Goal: Information Seeking & Learning: Learn about a topic

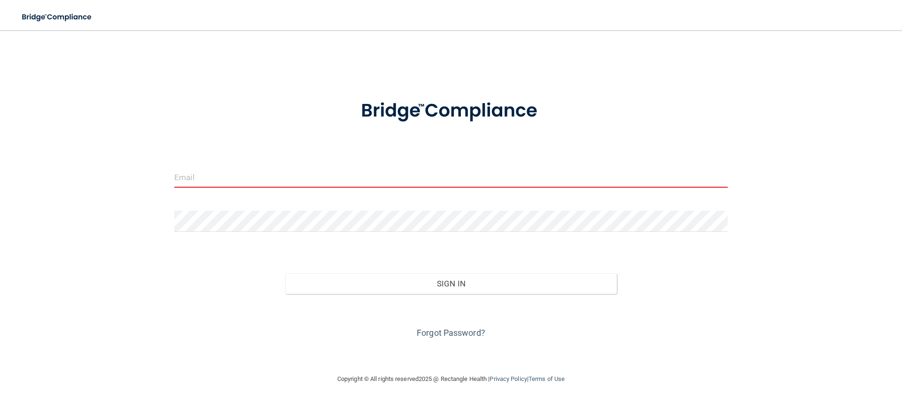
click at [348, 179] on input "email" at bounding box center [451, 176] width 554 height 21
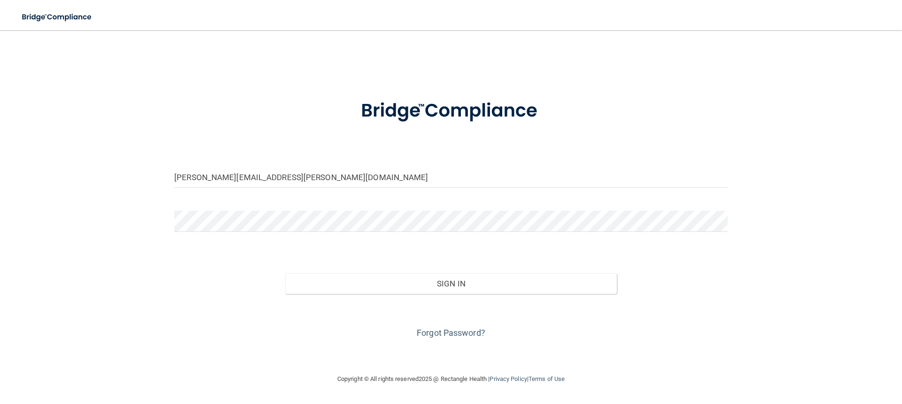
type input "[PERSON_NAME][EMAIL_ADDRESS][PERSON_NAME][DOMAIN_NAME]"
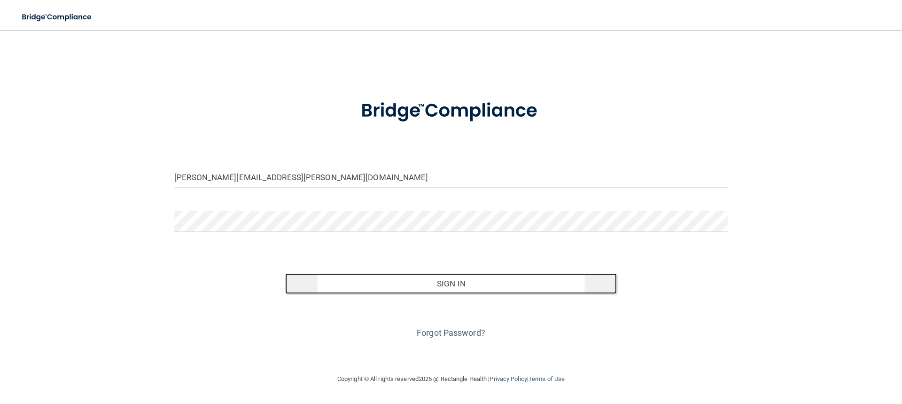
click at [449, 278] on button "Sign In" at bounding box center [451, 283] width 332 height 21
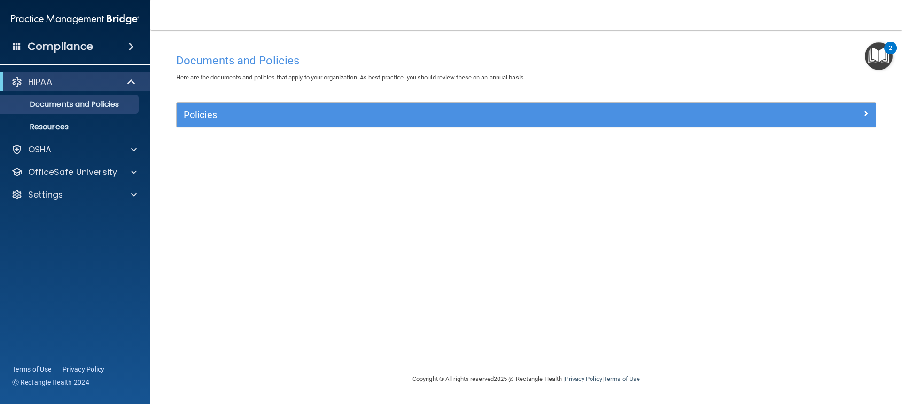
click at [881, 52] on img "Open Resource Center, 2 new notifications" at bounding box center [879, 56] width 28 height 28
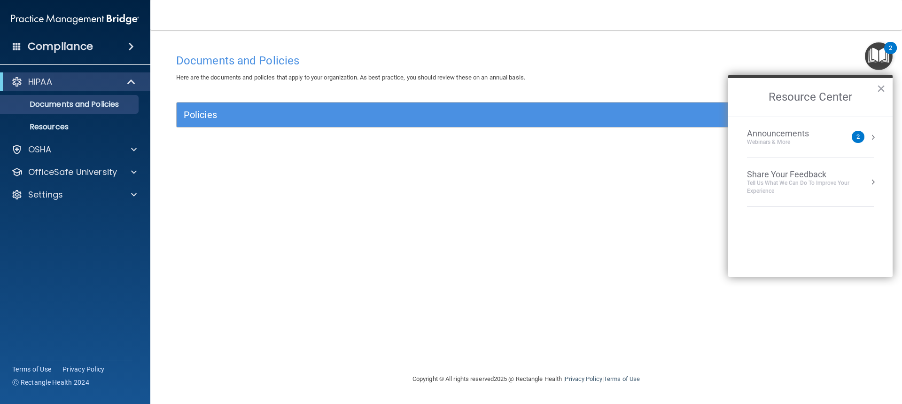
click at [792, 135] on div "Announcements" at bounding box center [787, 133] width 81 height 10
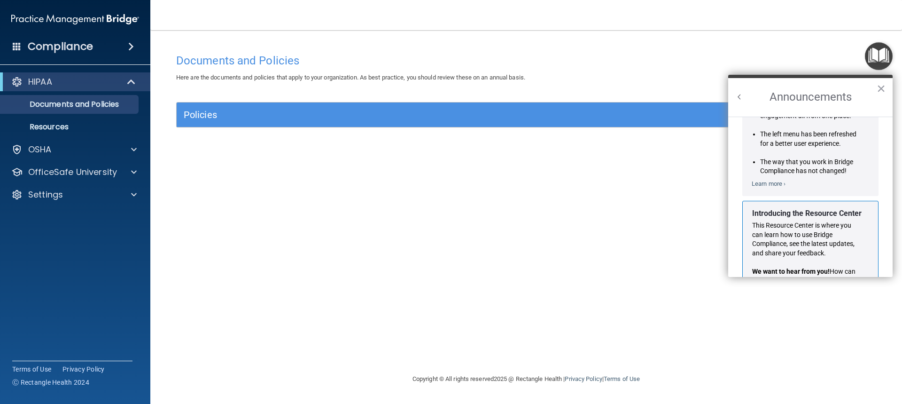
scroll to position [165, 0]
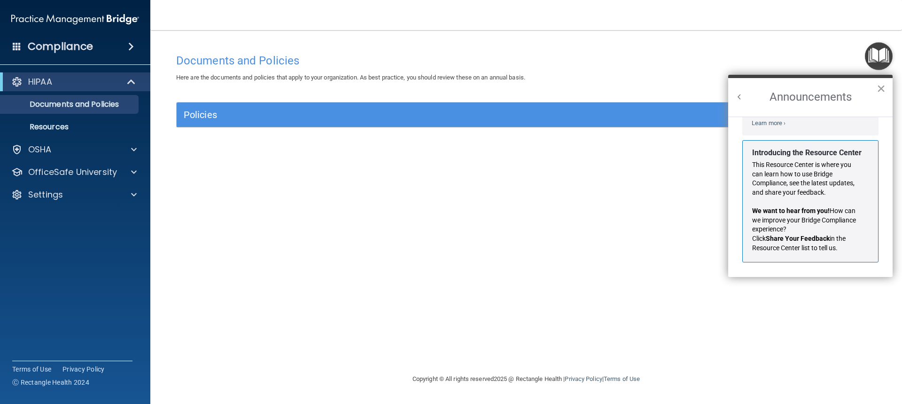
click at [884, 85] on button "×" at bounding box center [881, 88] width 9 height 15
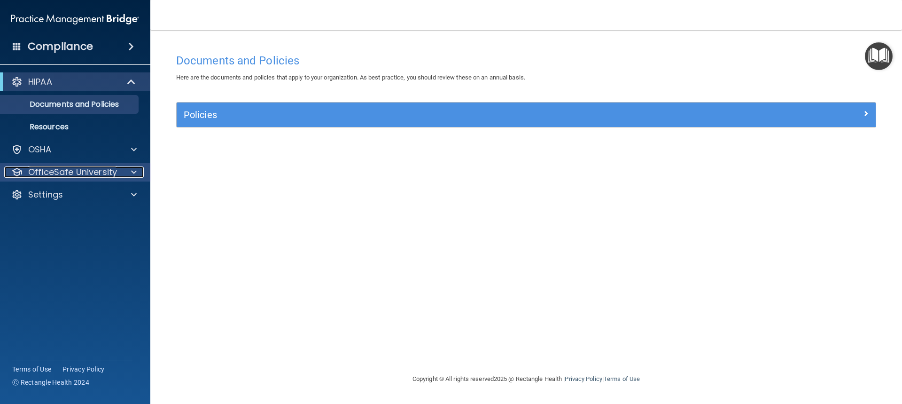
click at [133, 167] on span at bounding box center [134, 171] width 6 height 11
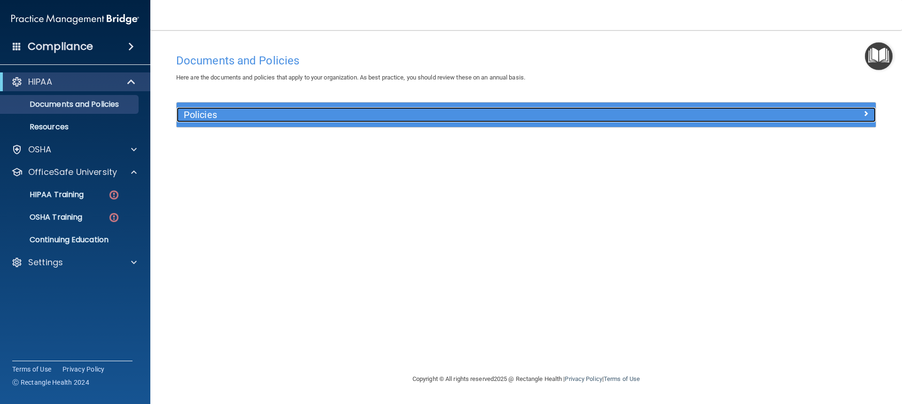
click at [212, 110] on h5 "Policies" at bounding box center [439, 114] width 510 height 10
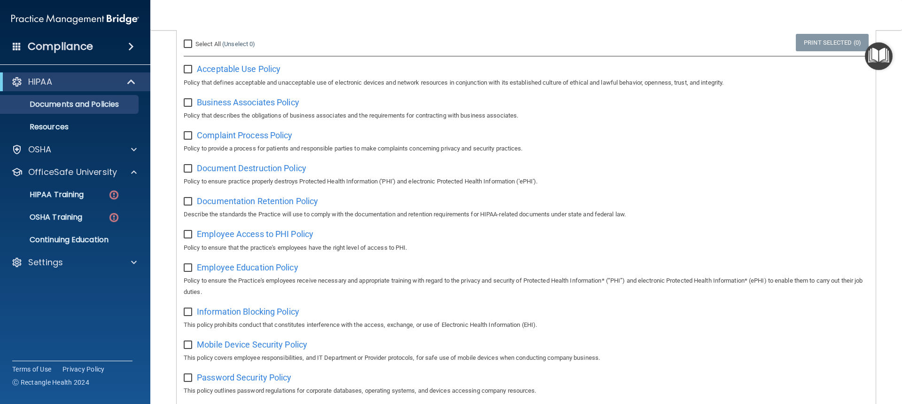
scroll to position [0, 0]
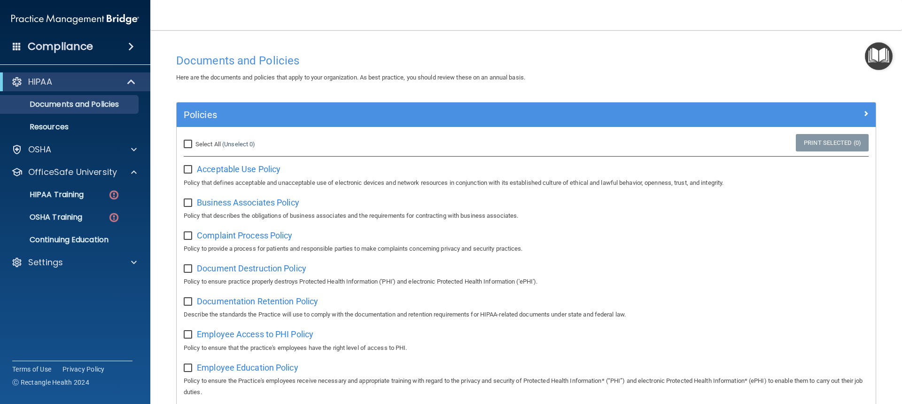
click at [81, 44] on h4 "Compliance" at bounding box center [60, 46] width 65 height 13
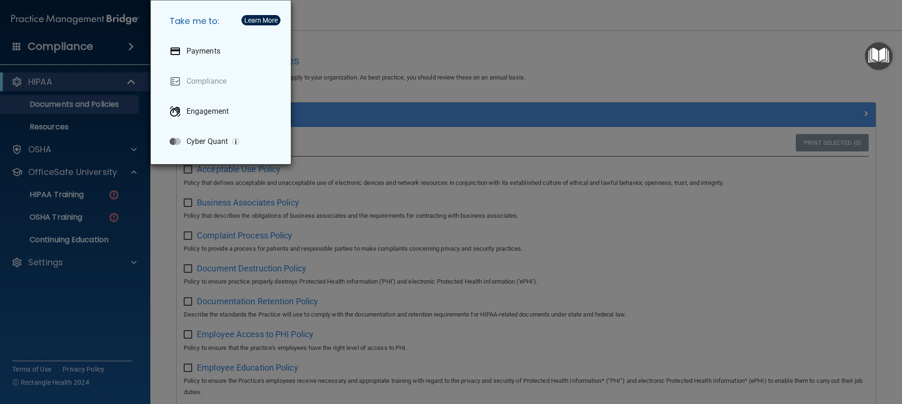
click at [95, 238] on div "Take me to: Payments Compliance Engagement Cyber Quant" at bounding box center [451, 202] width 902 height 404
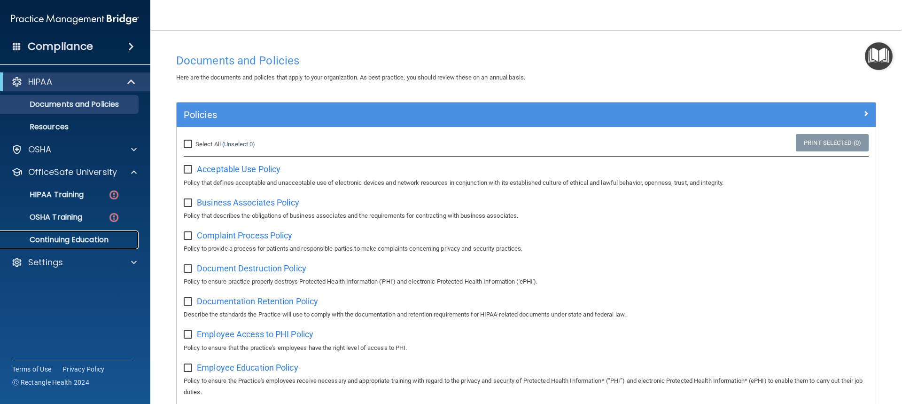
click at [92, 236] on p "Continuing Education" at bounding box center [70, 239] width 128 height 9
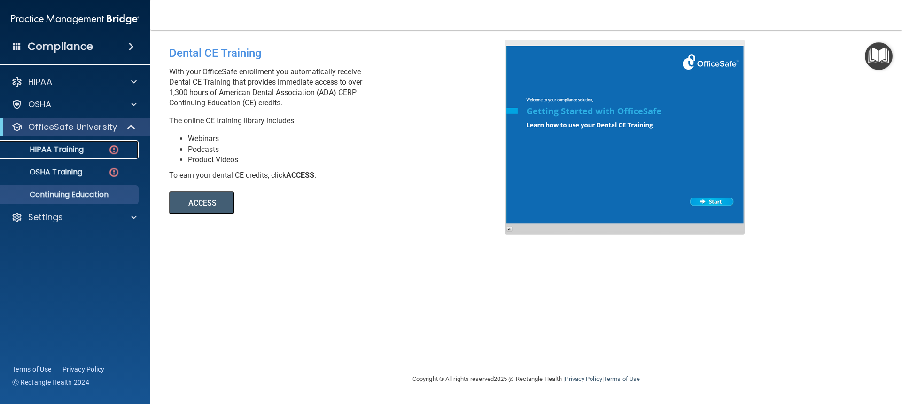
click at [62, 147] on p "HIPAA Training" at bounding box center [45, 149] width 78 height 9
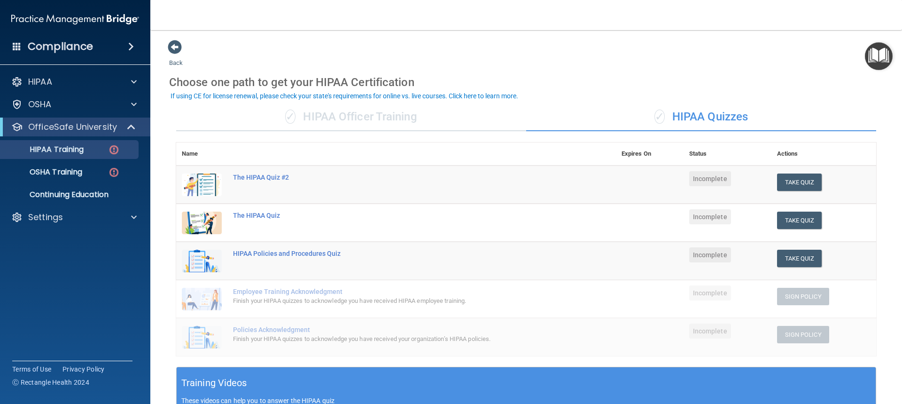
click at [74, 41] on h4 "Compliance" at bounding box center [60, 46] width 65 height 13
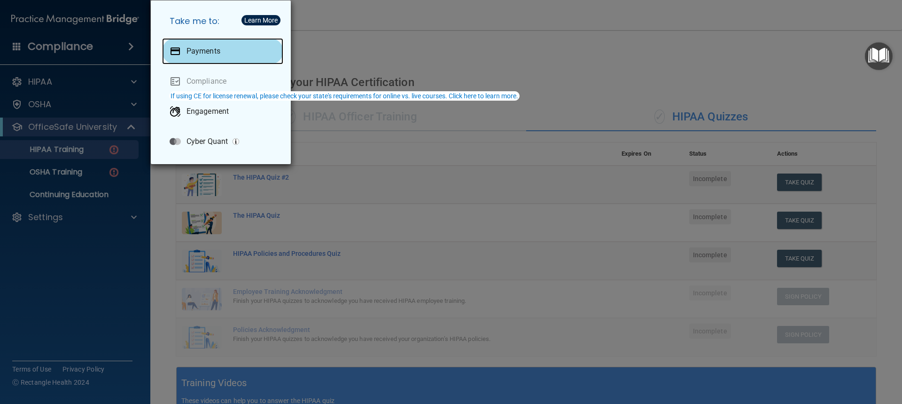
click at [206, 50] on p "Payments" at bounding box center [204, 51] width 34 height 9
click at [522, 31] on div "Take me to: Payments Compliance Engagement Cyber Quant" at bounding box center [451, 202] width 902 height 404
